Goal: Task Accomplishment & Management: Manage account settings

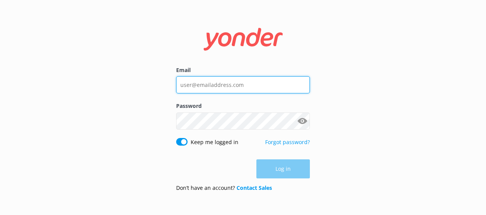
type input "sally@riversideadventures.co.nz"
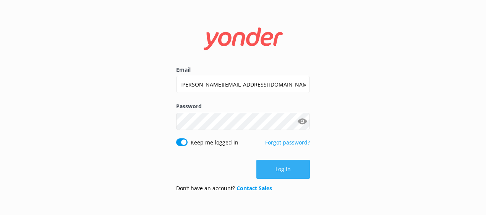
click at [296, 163] on button "Log in" at bounding box center [282, 169] width 53 height 19
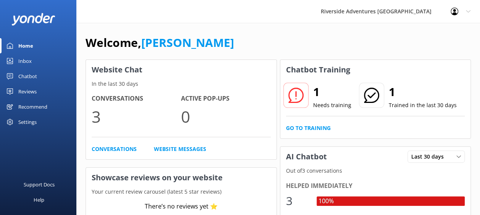
scroll to position [2, 0]
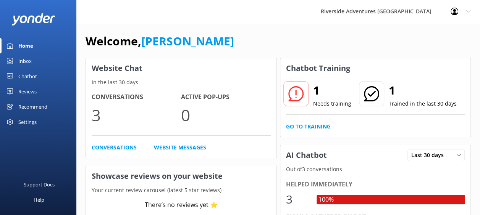
click at [22, 121] on div "Settings" at bounding box center [27, 122] width 18 height 15
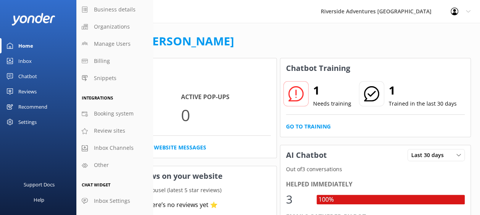
scroll to position [37, 0]
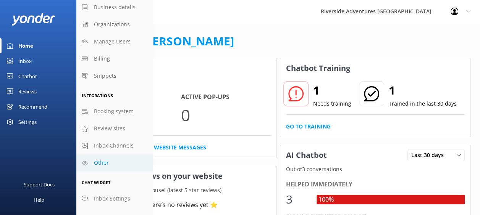
click at [96, 161] on span "Other" at bounding box center [101, 163] width 15 height 8
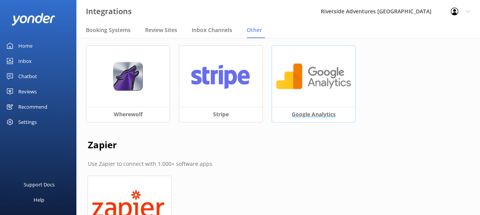
click at [314, 108] on h3 "Google Analytics" at bounding box center [313, 114] width 83 height 15
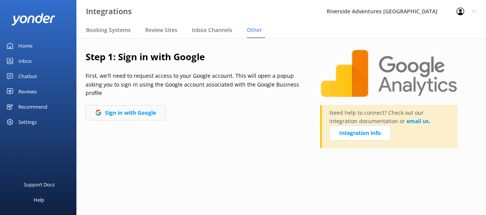
click at [135, 112] on button "Sign in with Google" at bounding box center [126, 112] width 80 height 15
click at [134, 108] on button "Sign in with Google" at bounding box center [126, 112] width 80 height 15
click at [132, 113] on button "Sign in with Google" at bounding box center [126, 112] width 80 height 15
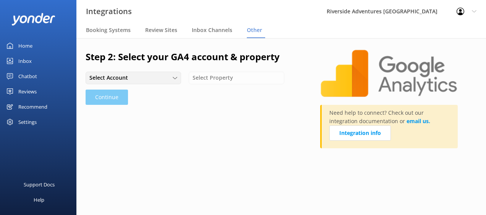
click at [157, 82] on div "Select Account" at bounding box center [133, 78] width 92 height 8
click at [153, 90] on link "Riverside Adventures" at bounding box center [133, 93] width 94 height 15
click at [228, 83] on div "Select Property Riverside Adventures Waikato - GA4 Riverside Bikeshop" at bounding box center [236, 78] width 95 height 12
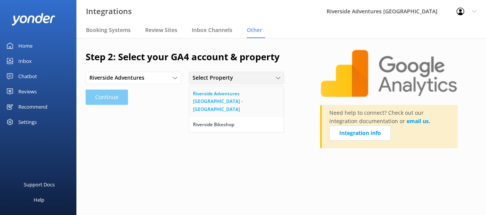
click at [227, 95] on div "Riverside Adventures Waikato - GA4" at bounding box center [236, 101] width 87 height 23
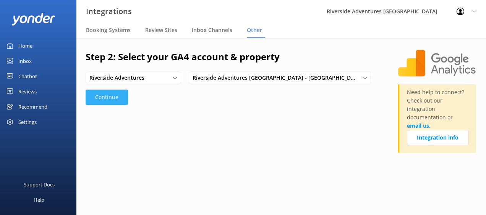
click at [102, 97] on button "Continue" at bounding box center [107, 97] width 42 height 15
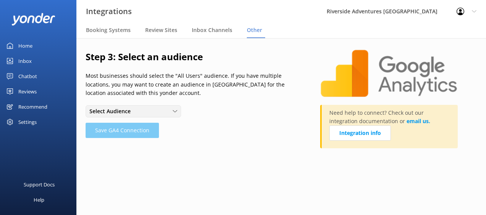
click at [114, 111] on span "Select Audience" at bounding box center [112, 111] width 46 height 8
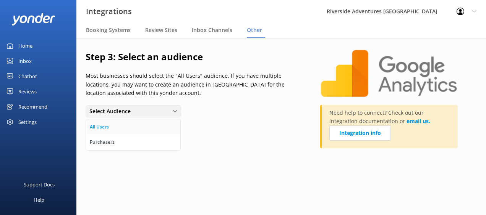
click at [107, 125] on div "All Users" at bounding box center [99, 127] width 19 height 8
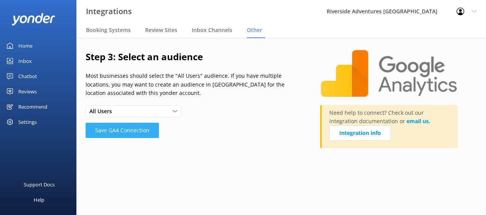
click at [135, 129] on button "Save GA4 Connection" at bounding box center [122, 130] width 73 height 15
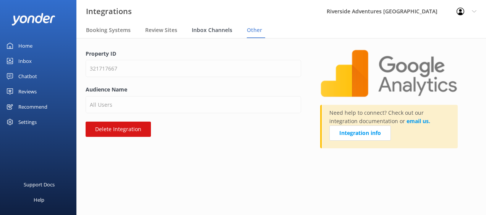
click at [218, 28] on span "Inbox Channels" at bounding box center [212, 30] width 40 height 8
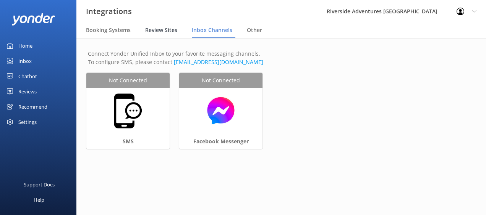
click at [155, 28] on span "Review Sites" at bounding box center [161, 30] width 32 height 8
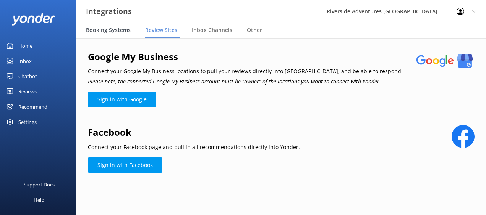
click at [113, 27] on span "Booking Systems" at bounding box center [108, 30] width 45 height 8
click at [133, 95] on link "Sign in with Google" at bounding box center [122, 99] width 68 height 15
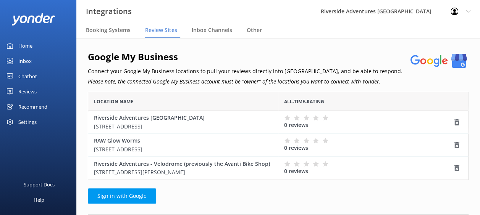
scroll to position [82, 375]
click at [135, 195] on link "Sign in with Google" at bounding box center [122, 196] width 68 height 15
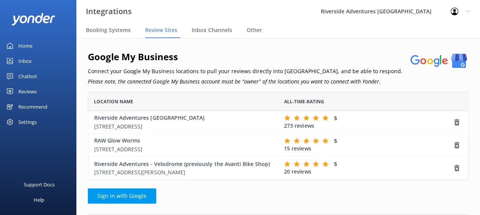
scroll to position [6, 6]
click at [117, 28] on span "Booking Systems" at bounding box center [108, 30] width 45 height 8
